Goal: Check status

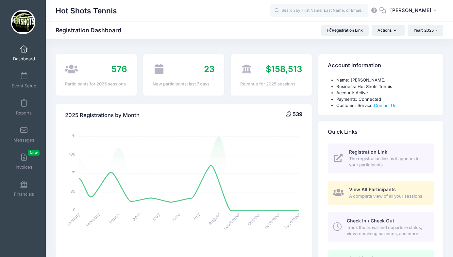
select select
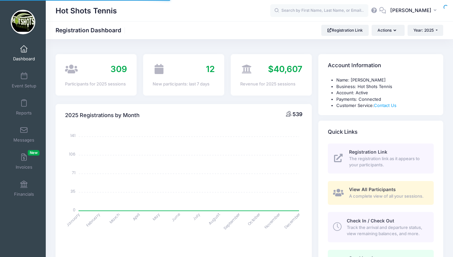
select select
